Goal: Task Accomplishment & Management: Use online tool/utility

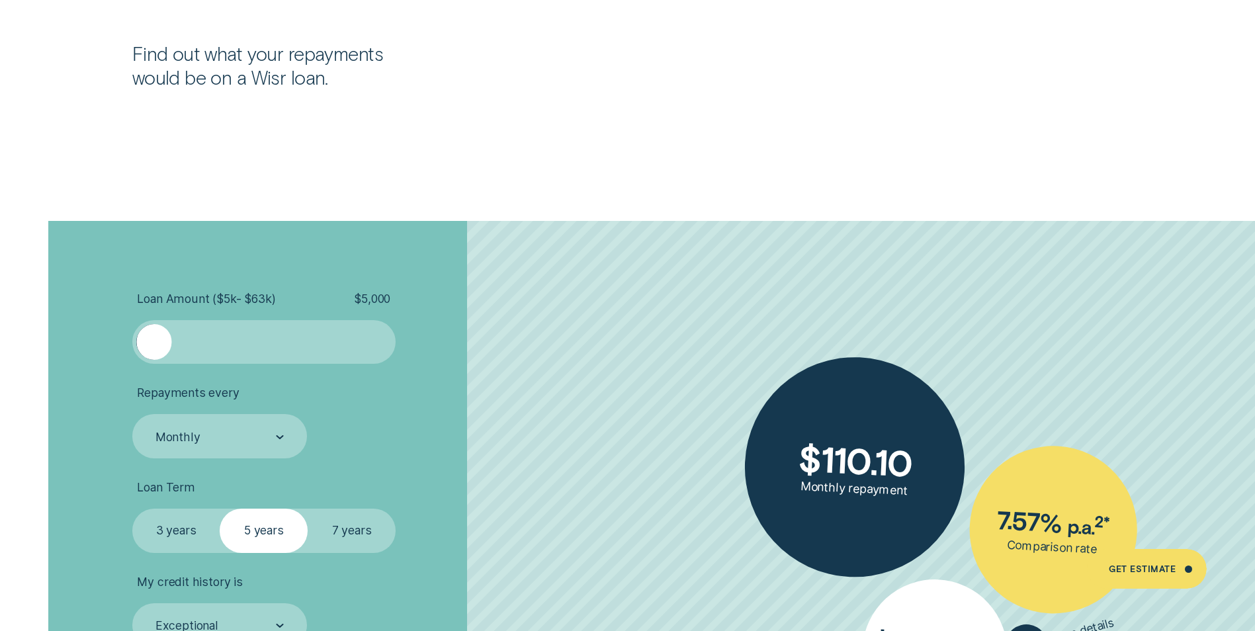
scroll to position [2845, 0]
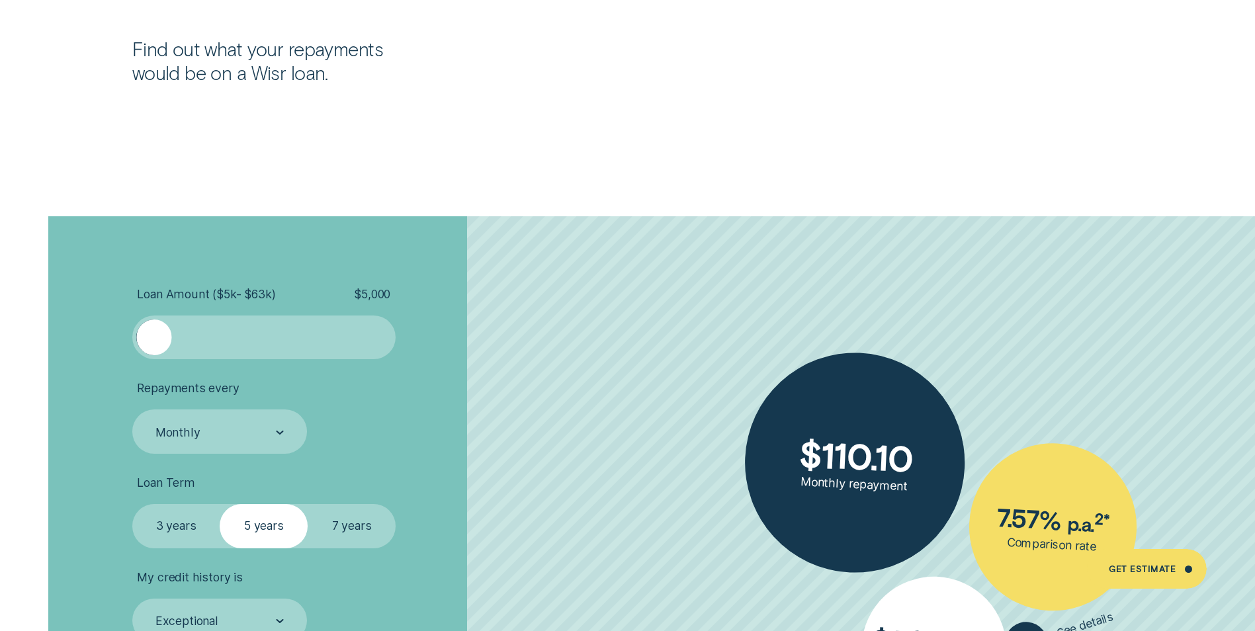
click at [146, 334] on div at bounding box center [153, 337] width 35 height 35
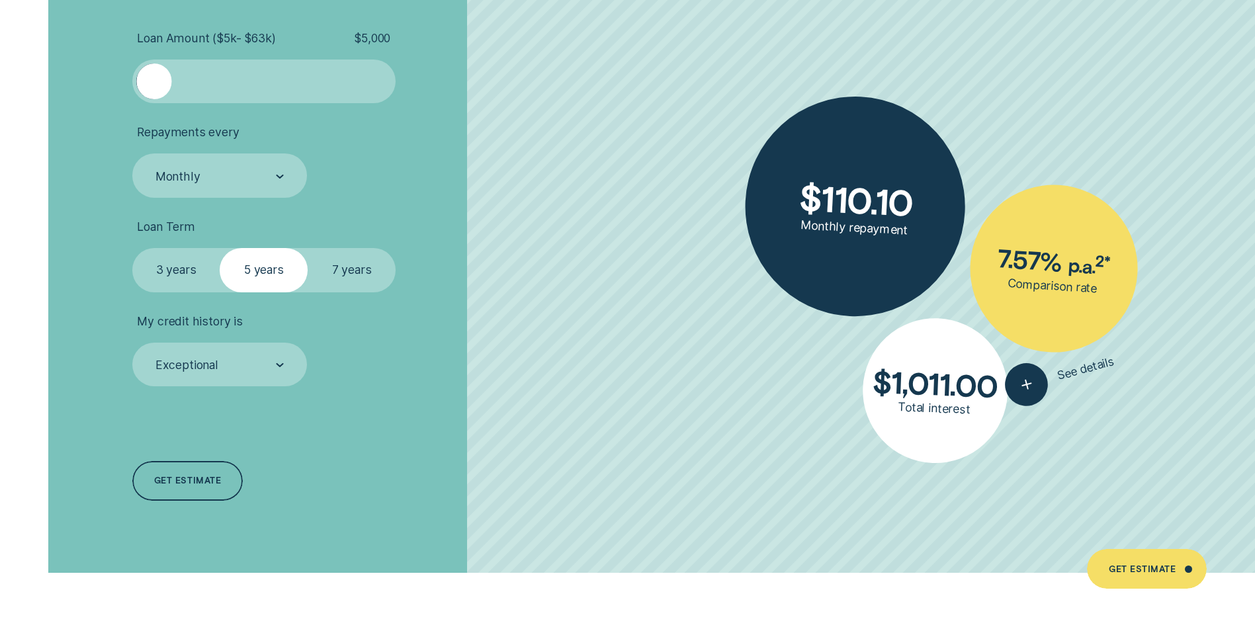
scroll to position [3110, 0]
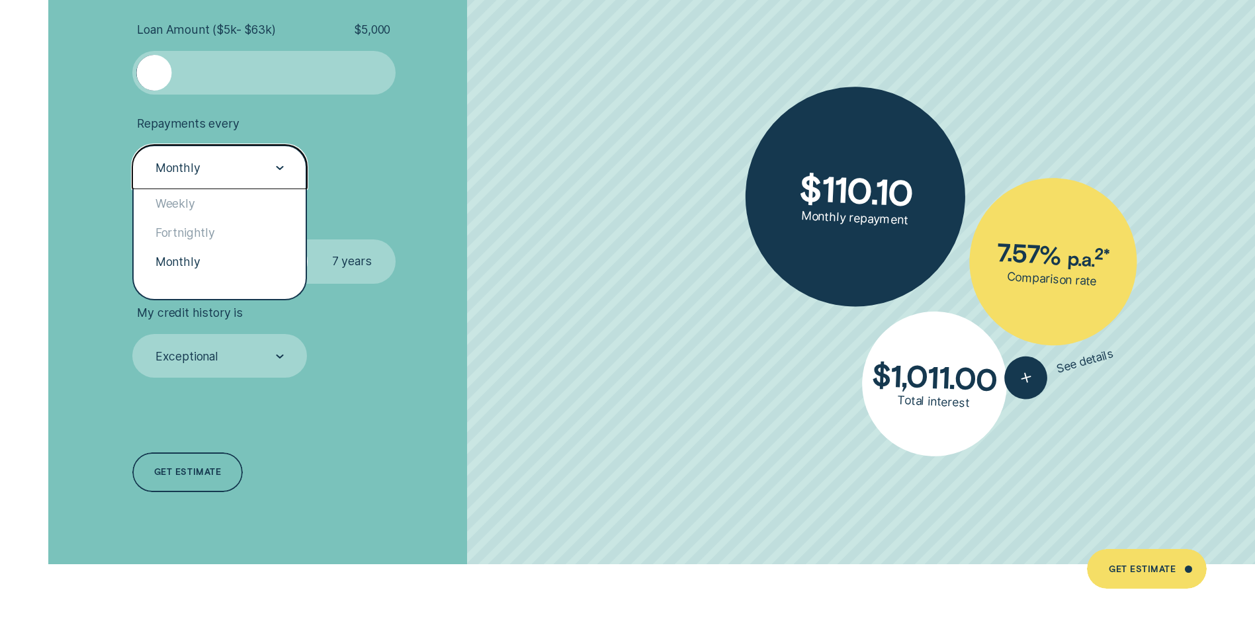
click at [284, 169] on div "Monthly" at bounding box center [219, 167] width 175 height 44
click at [196, 233] on div "Fortnightly" at bounding box center [220, 232] width 172 height 29
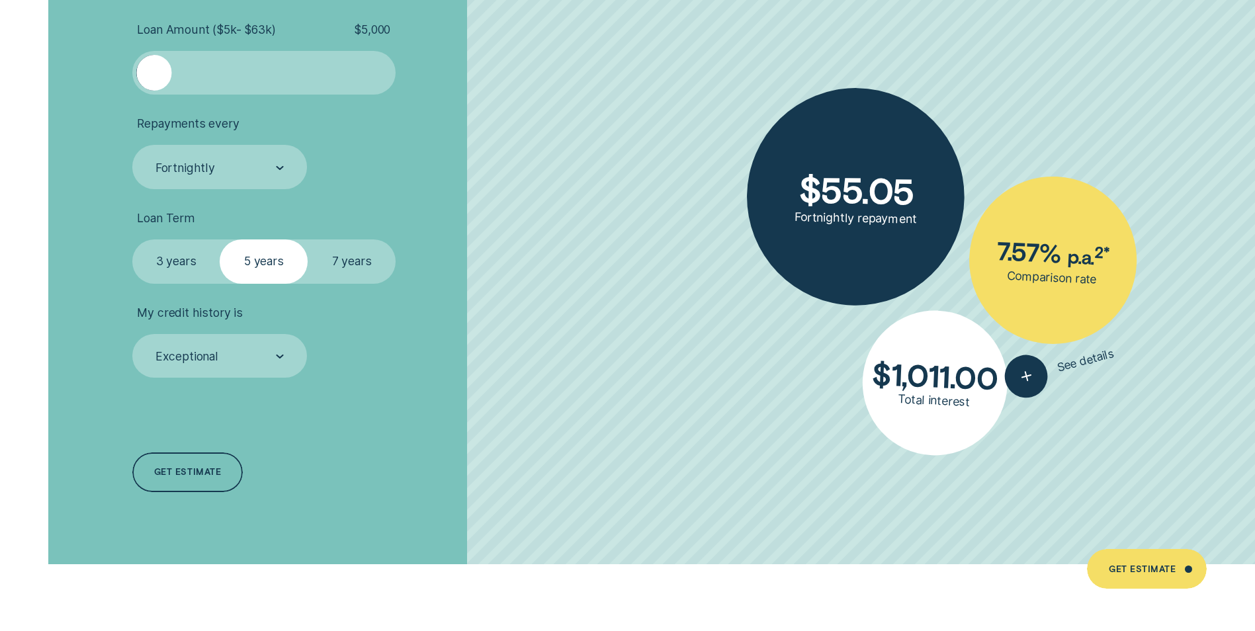
click at [196, 265] on label "3 years" at bounding box center [176, 262] width 88 height 44
click at [132, 240] on input "3 years" at bounding box center [132, 240] width 0 height 0
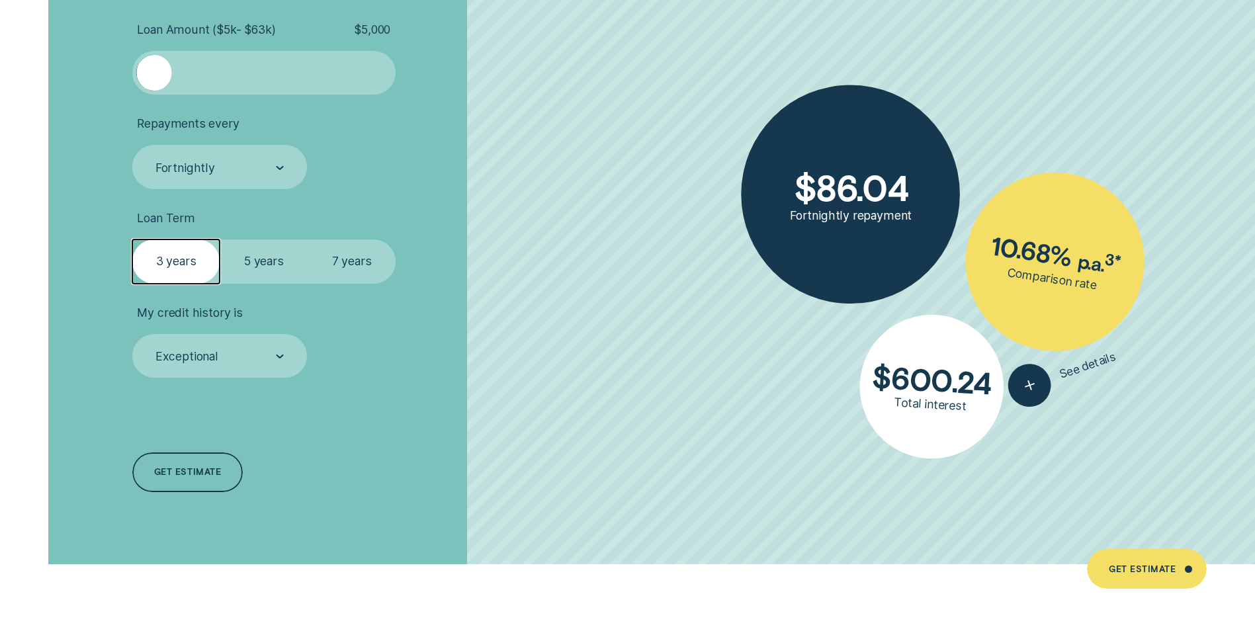
click at [265, 259] on label "5 years" at bounding box center [264, 262] width 88 height 44
click at [220, 240] on input "5 years" at bounding box center [220, 240] width 0 height 0
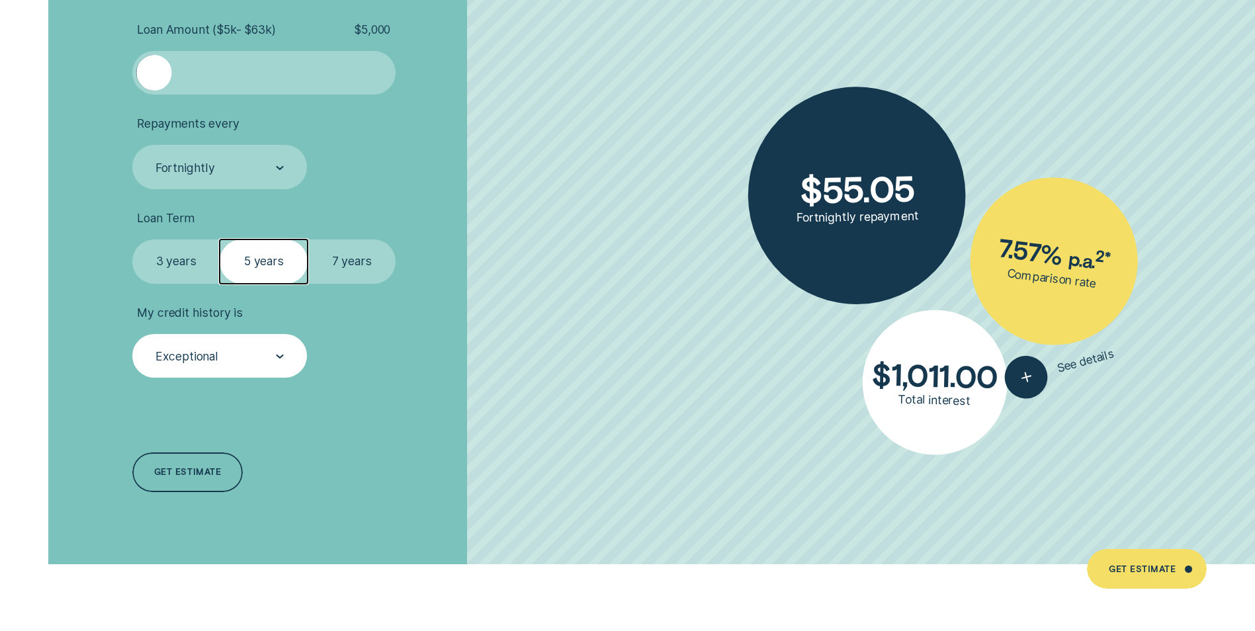
click at [285, 355] on div "Exceptional" at bounding box center [219, 356] width 175 height 44
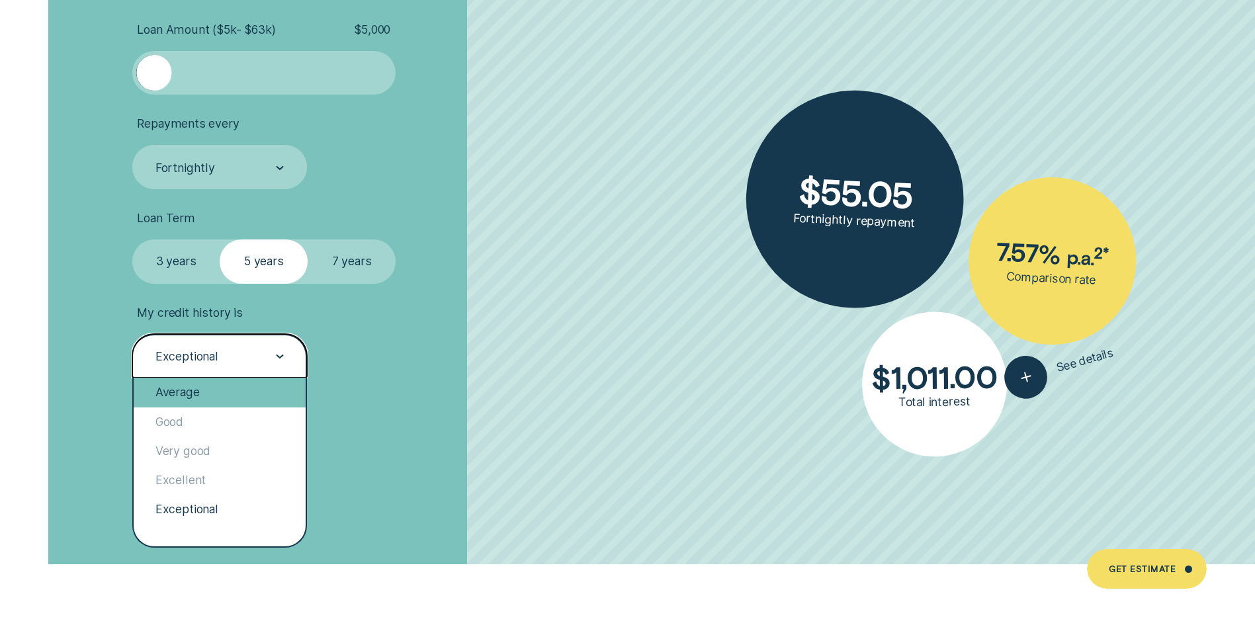
click at [229, 384] on div "Average" at bounding box center [220, 392] width 172 height 29
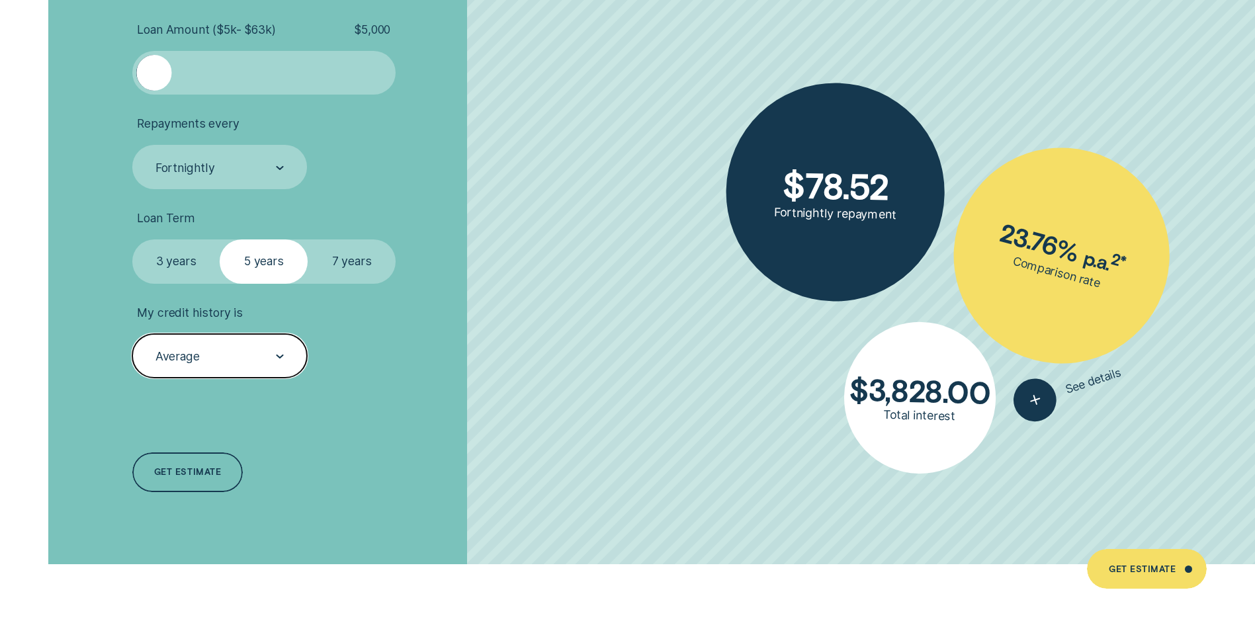
click at [187, 258] on label "3 years" at bounding box center [176, 262] width 88 height 44
click at [132, 240] on input "3 years" at bounding box center [132, 240] width 0 height 0
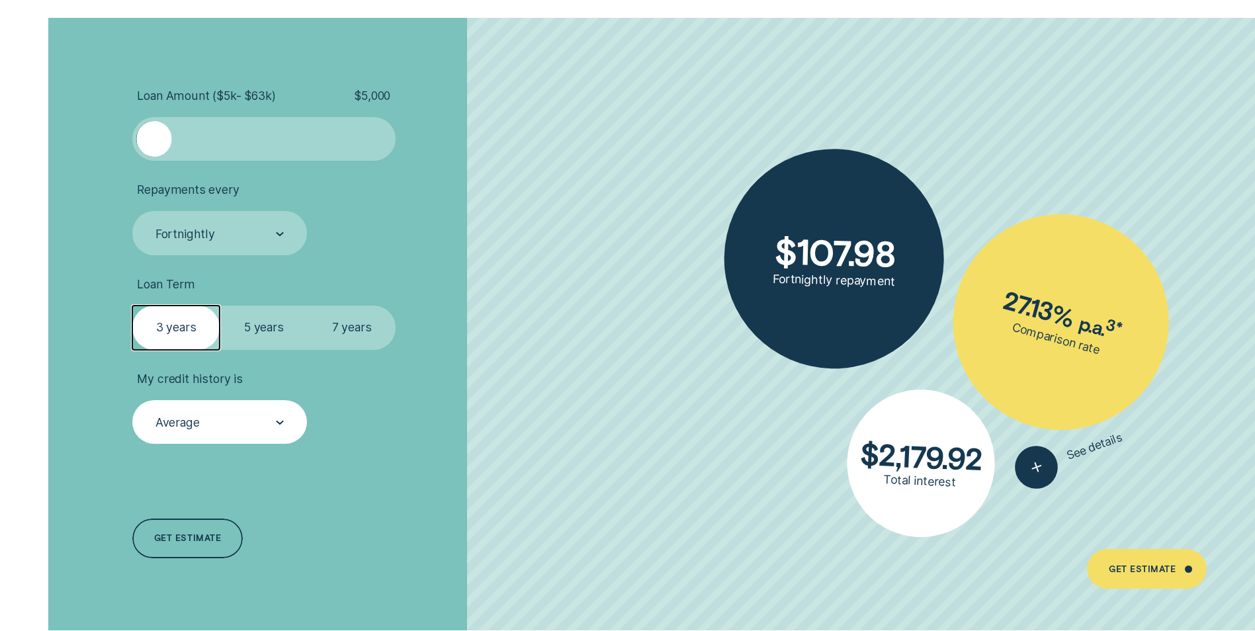
scroll to position [3176, 0]
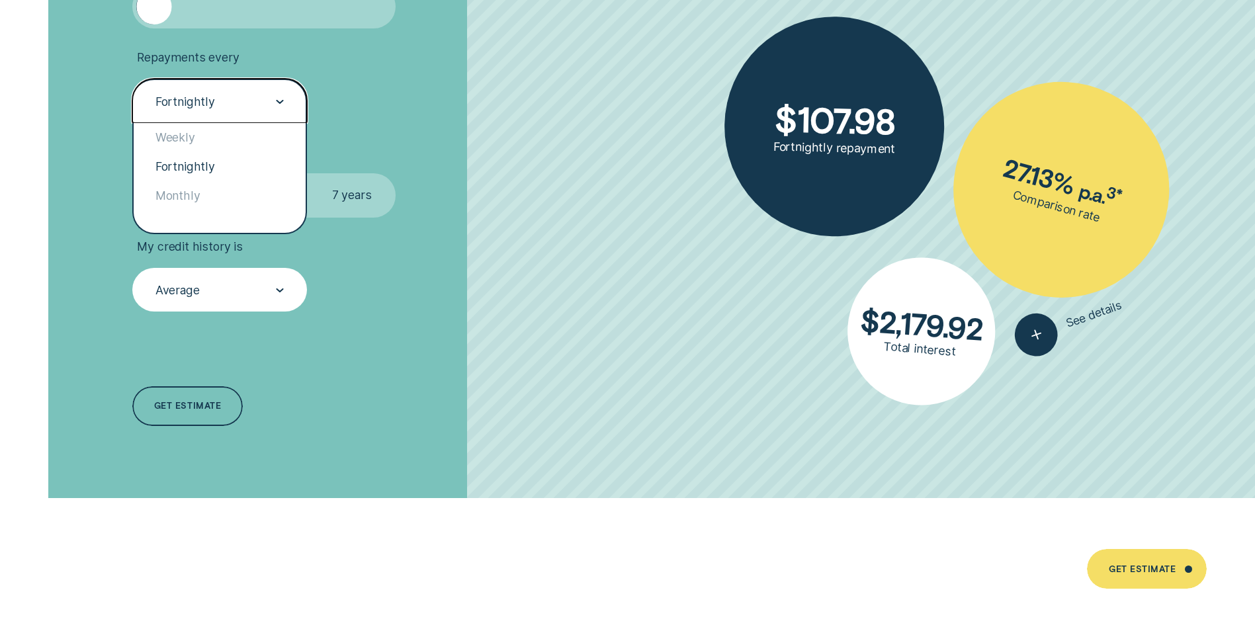
click at [287, 103] on div "Fortnightly" at bounding box center [219, 101] width 175 height 44
click at [238, 138] on div "Weekly" at bounding box center [220, 137] width 172 height 29
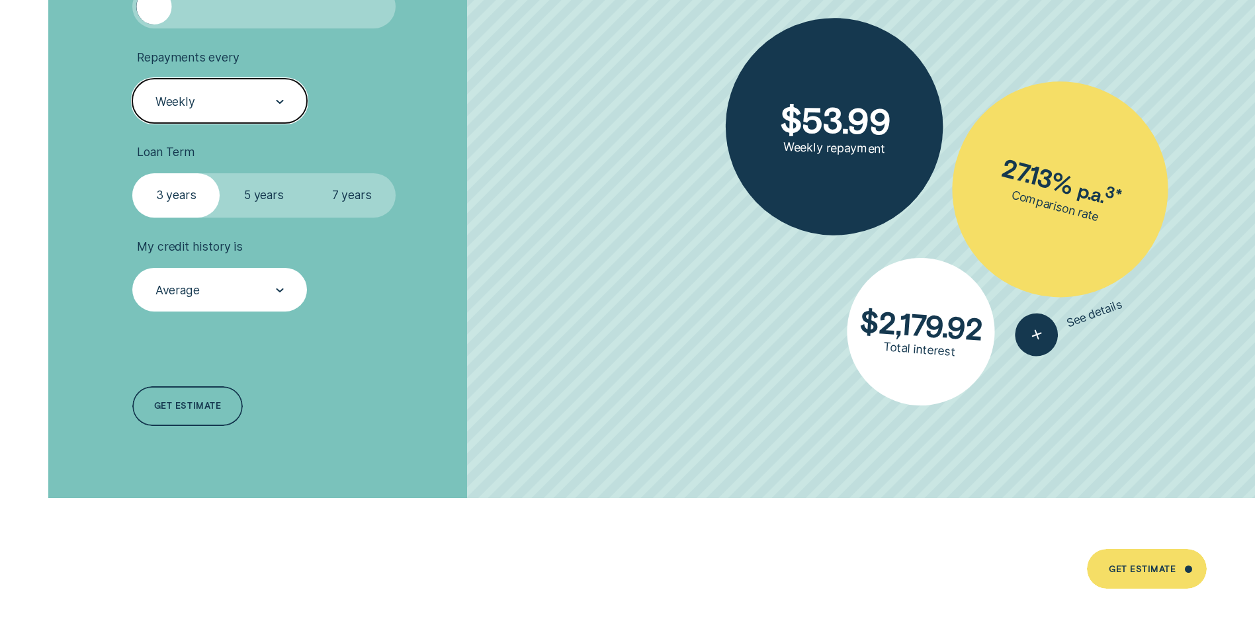
click at [281, 101] on icon at bounding box center [280, 102] width 8 height 4
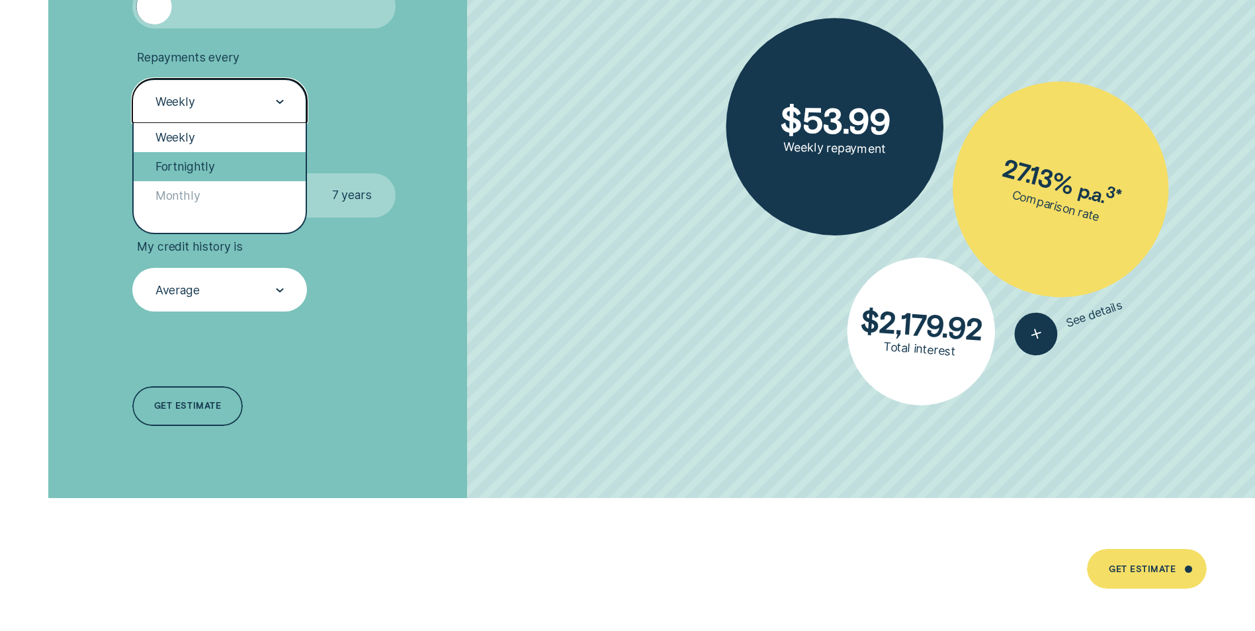
click at [236, 157] on div "Fortnightly" at bounding box center [220, 166] width 172 height 29
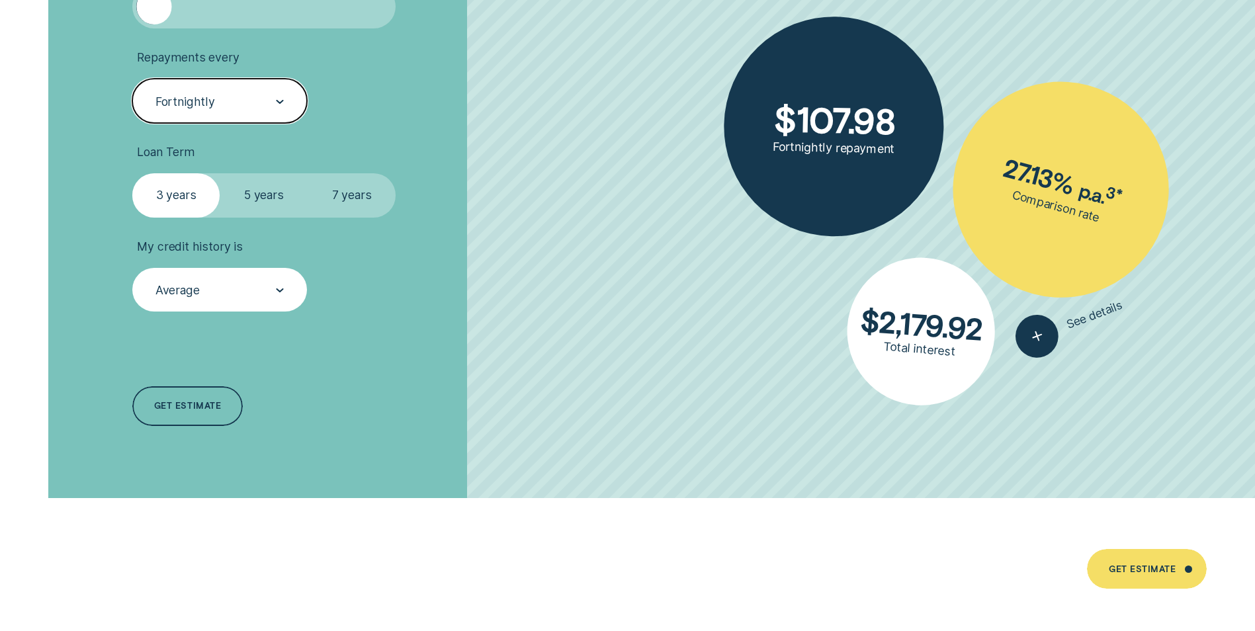
click at [281, 101] on icon at bounding box center [280, 102] width 8 height 4
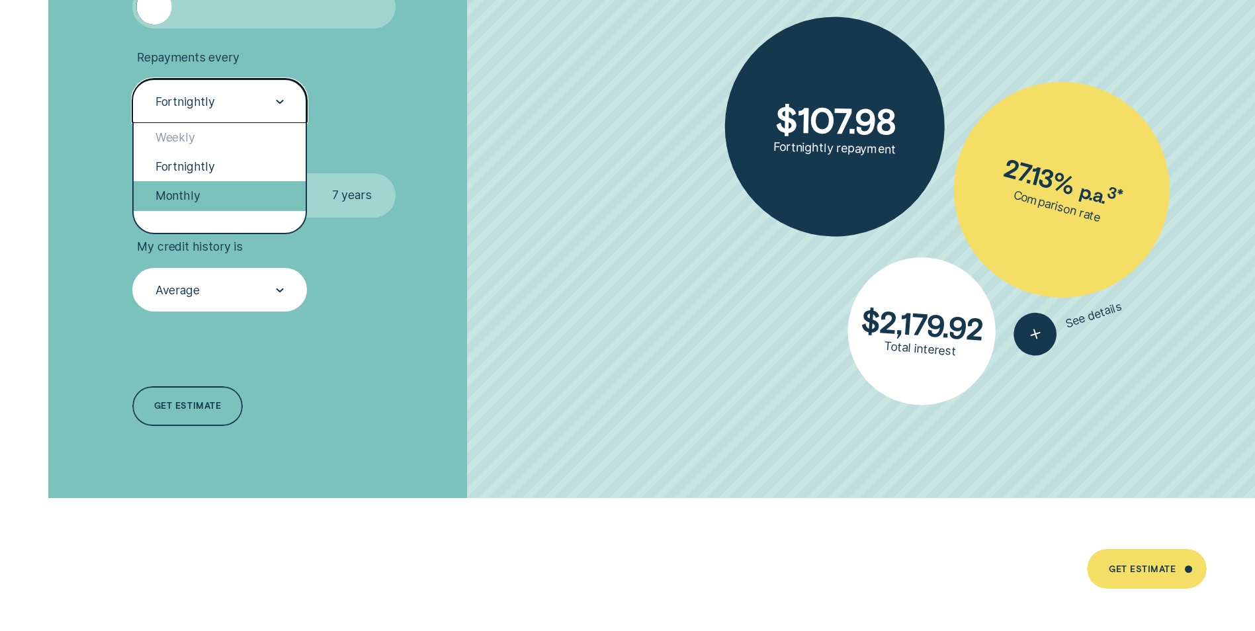
click at [226, 193] on div "Monthly" at bounding box center [220, 195] width 172 height 29
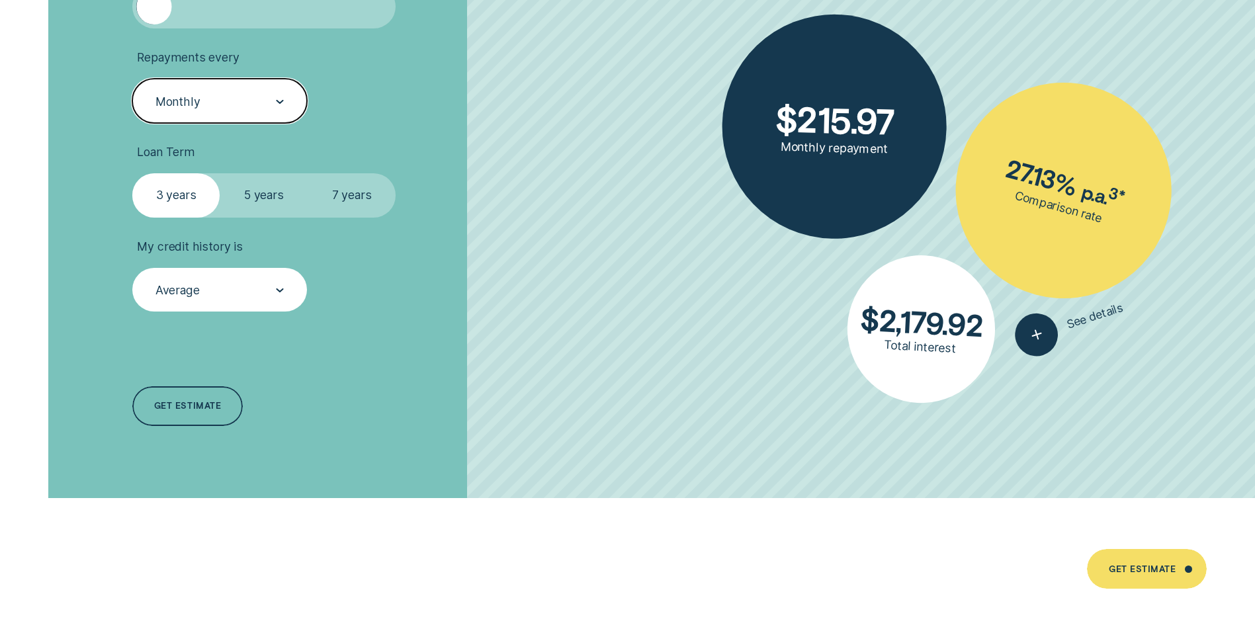
click at [279, 105] on div at bounding box center [280, 101] width 8 height 42
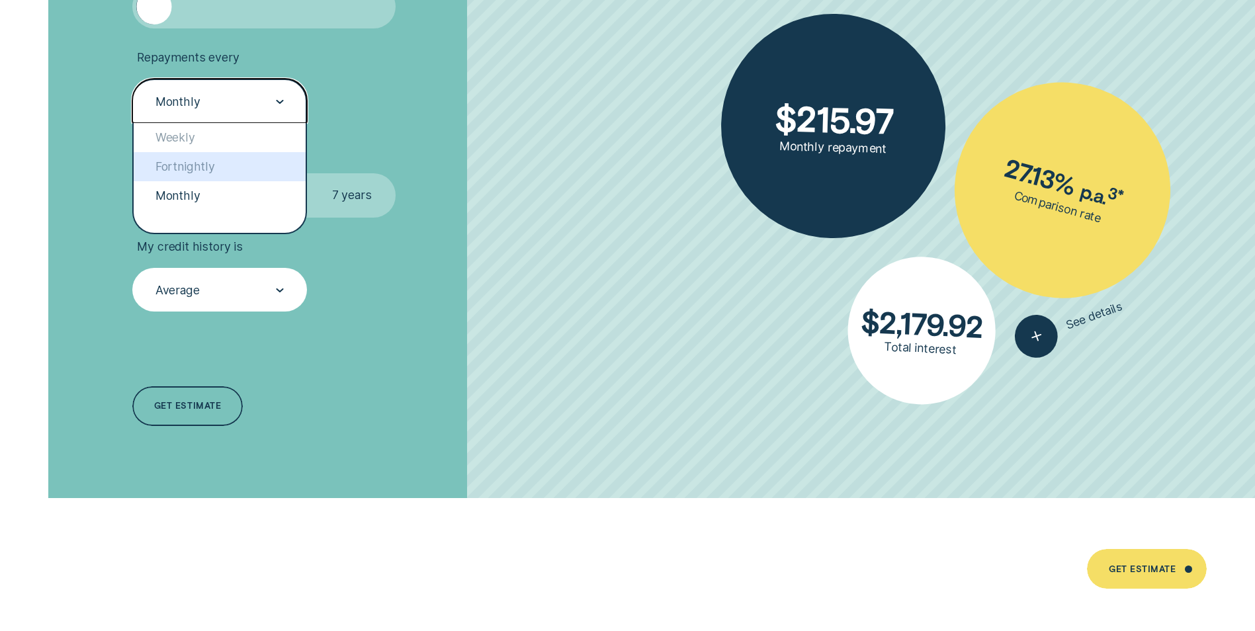
click at [234, 160] on div "Fortnightly" at bounding box center [220, 166] width 172 height 29
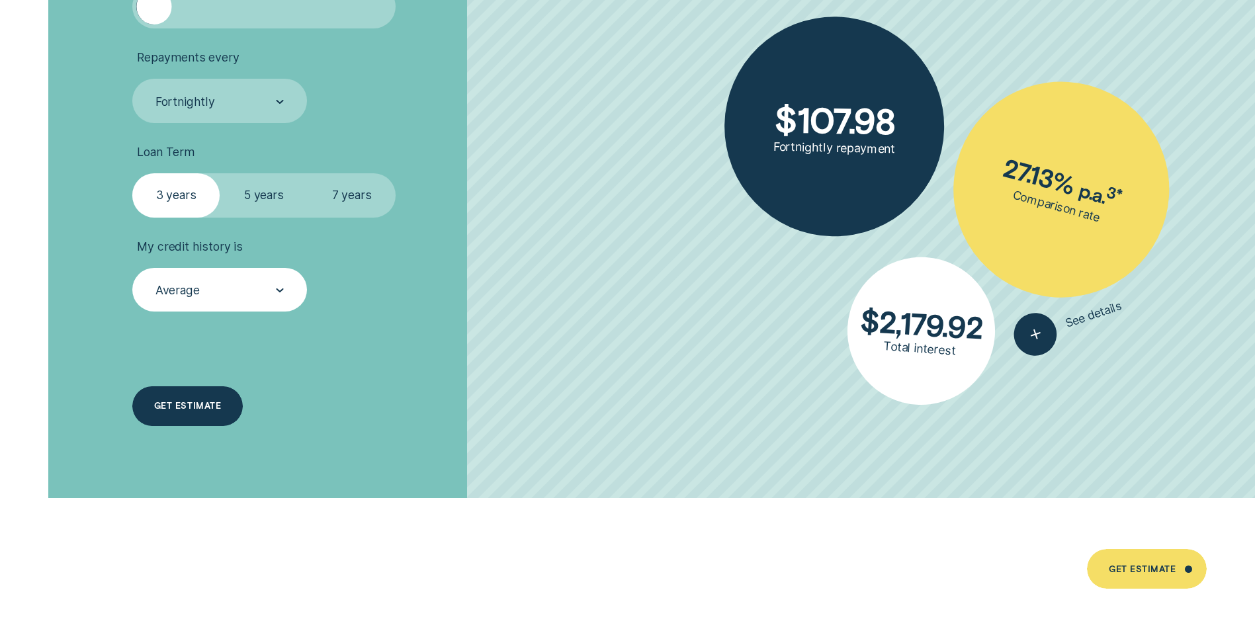
click at [208, 404] on div "Get estimate" at bounding box center [187, 406] width 67 height 8
